Goal: Transaction & Acquisition: Purchase product/service

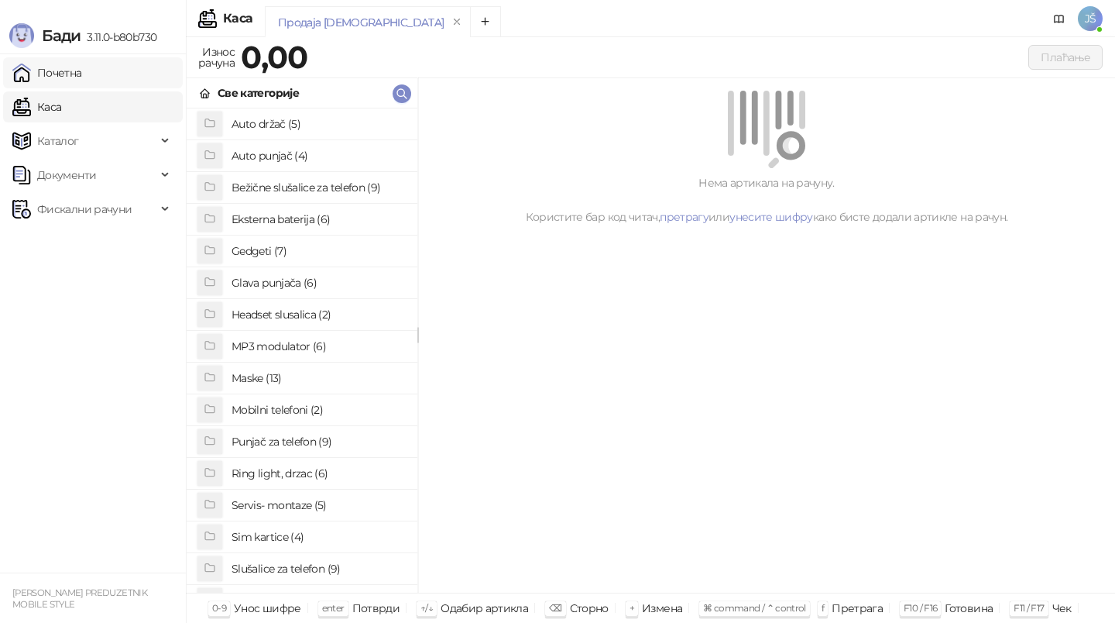
click at [60, 87] on link "Почетна" at bounding box center [47, 72] width 70 height 31
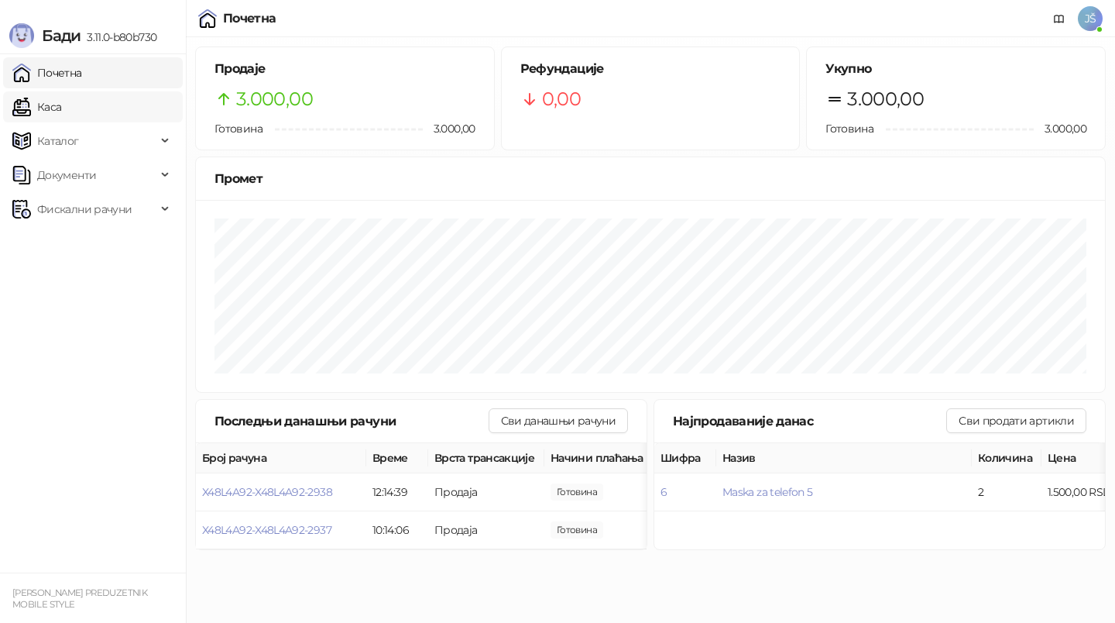
click at [61, 101] on link "Каса" at bounding box center [36, 106] width 49 height 31
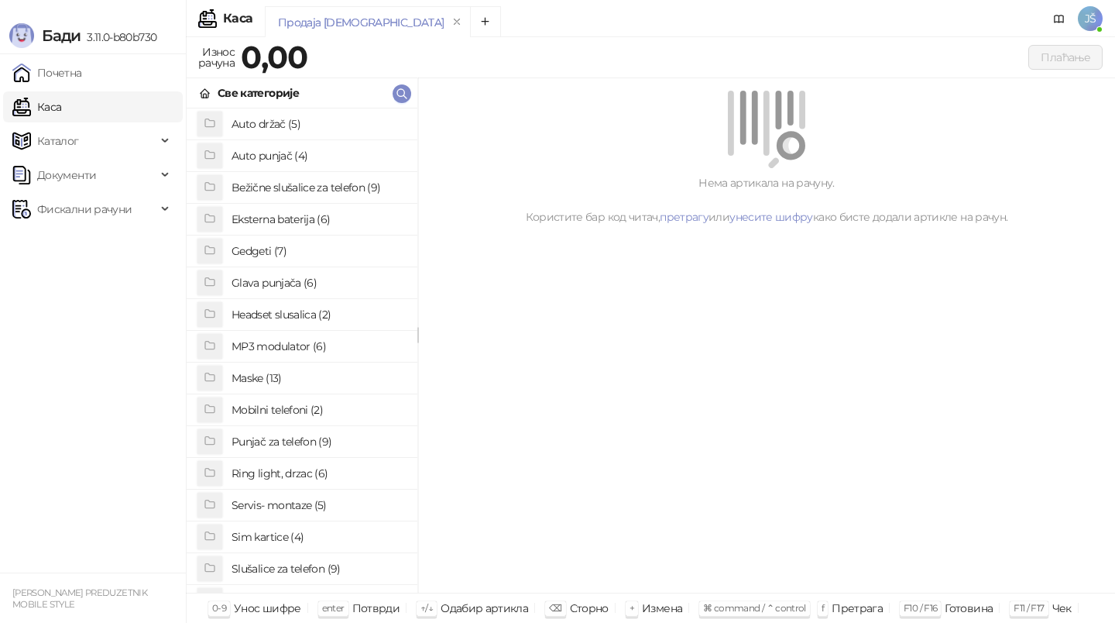
scroll to position [119, 0]
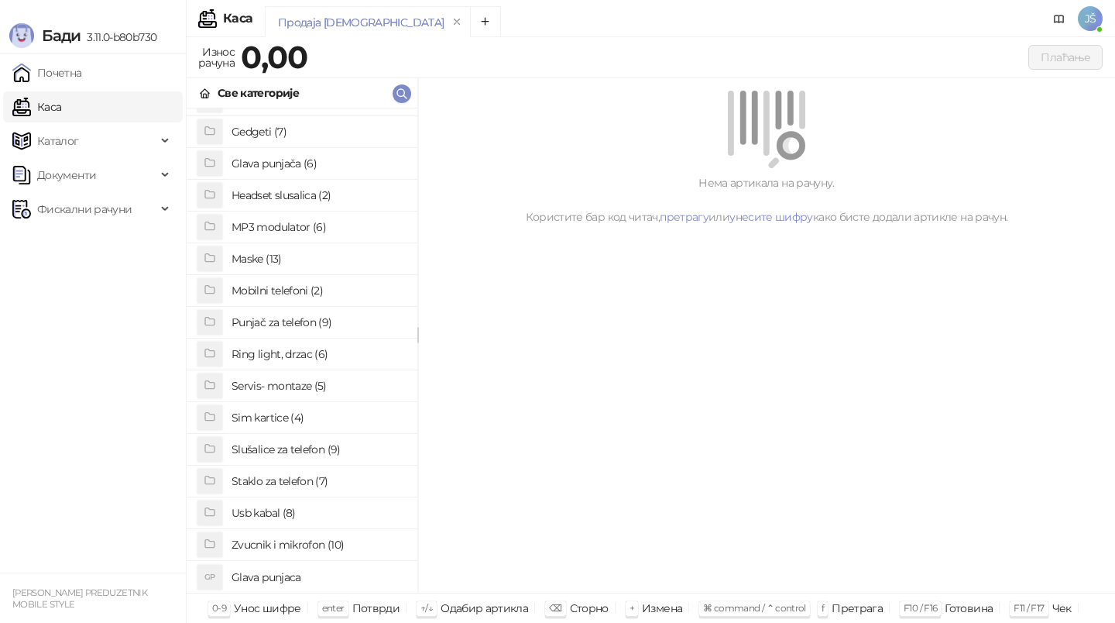
click at [290, 509] on h4 "Usb kabal (8)" at bounding box center [318, 512] width 173 height 25
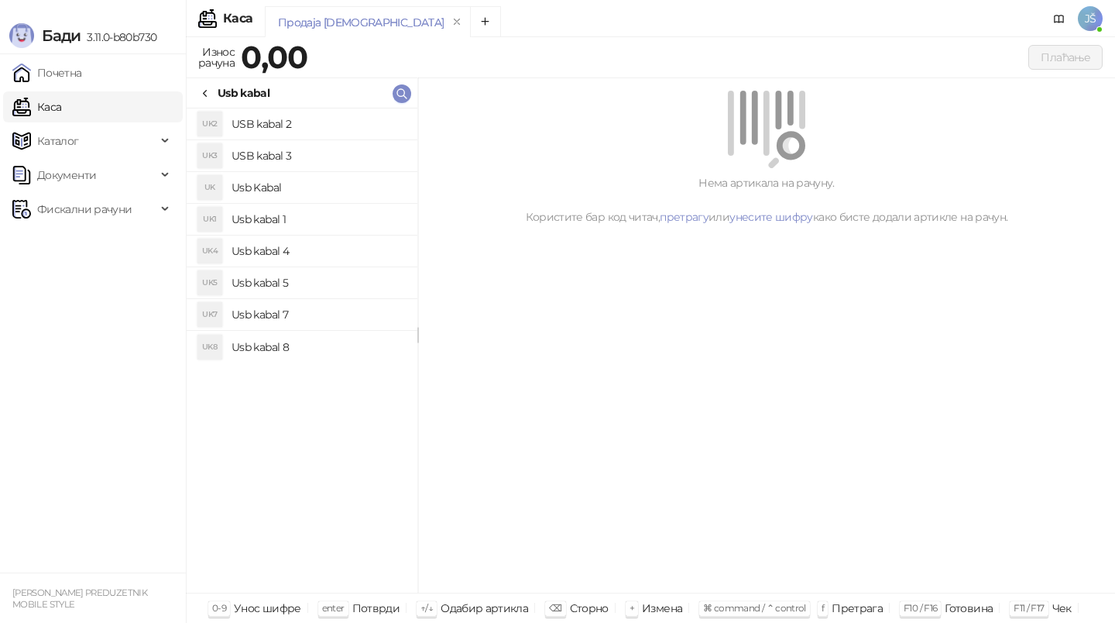
click at [339, 127] on h4 "USB kabal 2" at bounding box center [318, 124] width 173 height 25
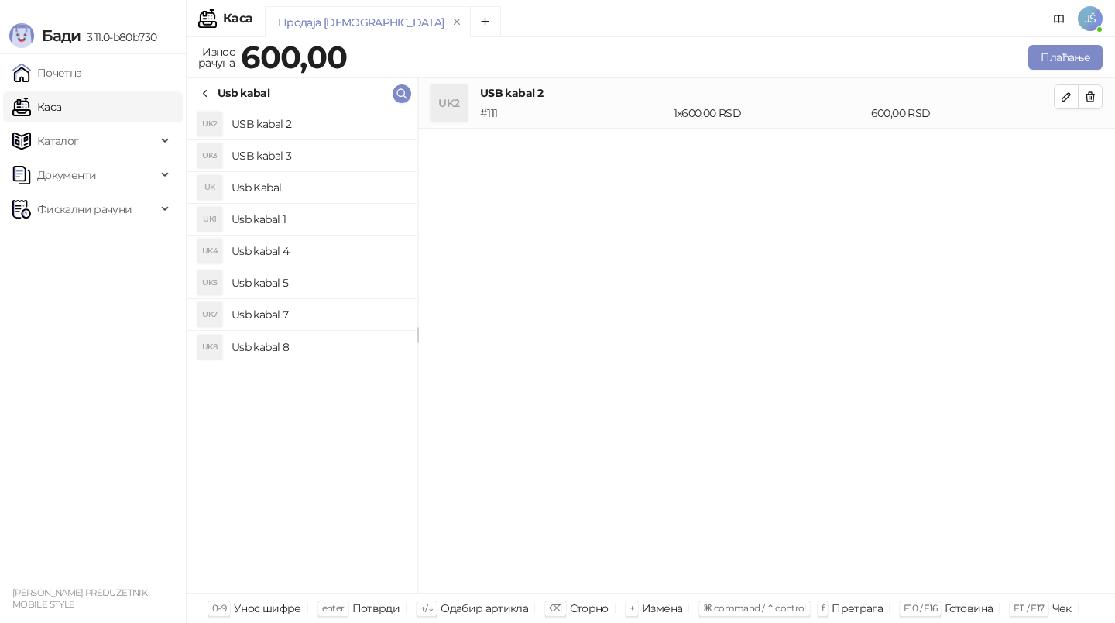
click at [332, 148] on h4 "USB kabal 3" at bounding box center [318, 155] width 173 height 25
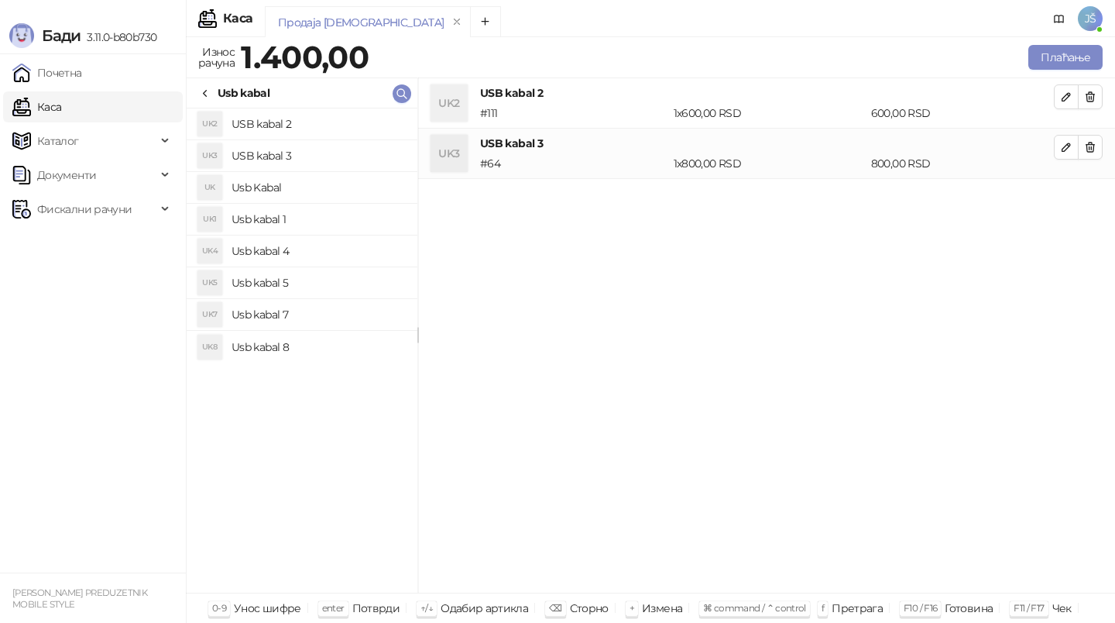
click at [328, 244] on h4 "Usb kabal 4" at bounding box center [318, 250] width 173 height 25
click at [1090, 106] on button "button" at bounding box center [1090, 96] width 25 height 25
click at [1066, 63] on button "Плаћање" at bounding box center [1065, 57] width 74 height 25
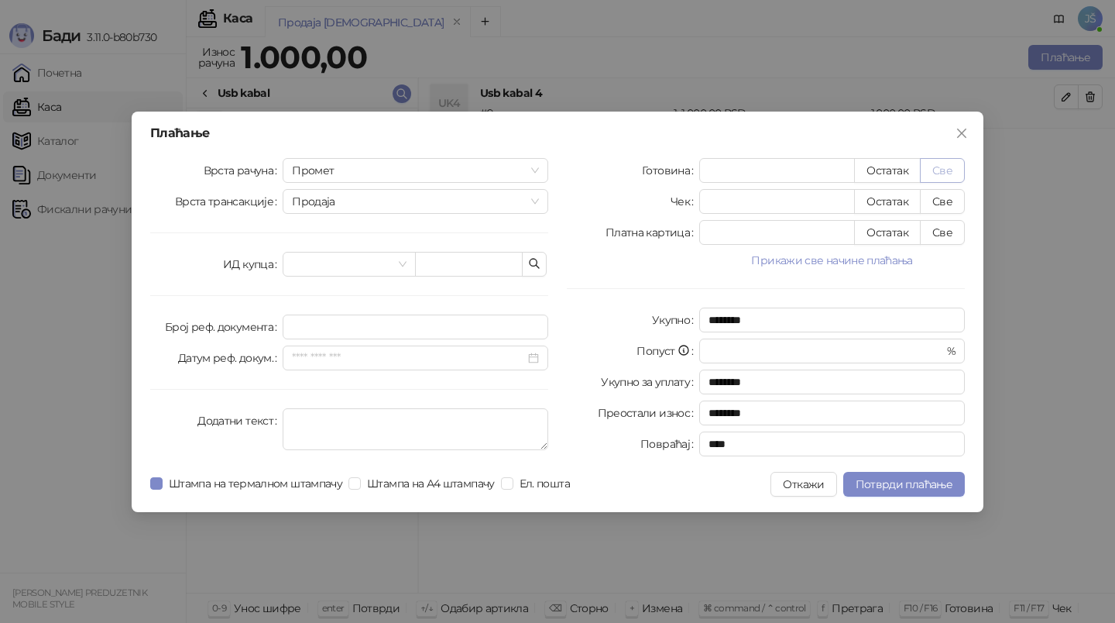
click at [943, 179] on button "Све" at bounding box center [942, 170] width 45 height 25
type input "****"
click at [856, 482] on button "Потврди плаћање" at bounding box center [904, 484] width 122 height 25
